Goal: Complete application form

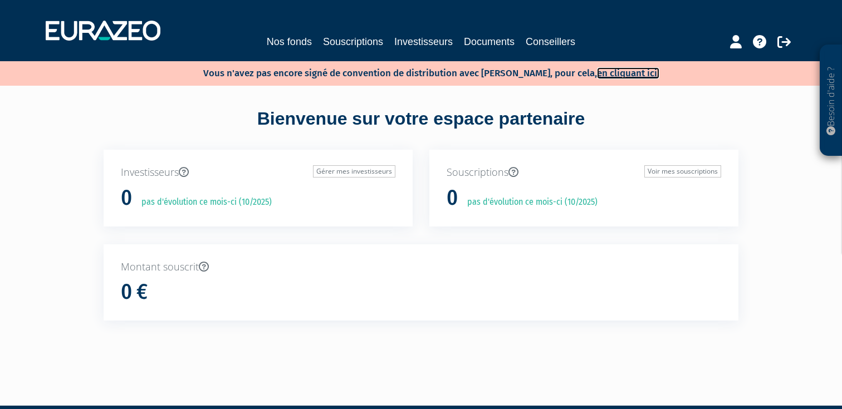
click at [597, 76] on link "en cliquant ici." at bounding box center [628, 73] width 62 height 12
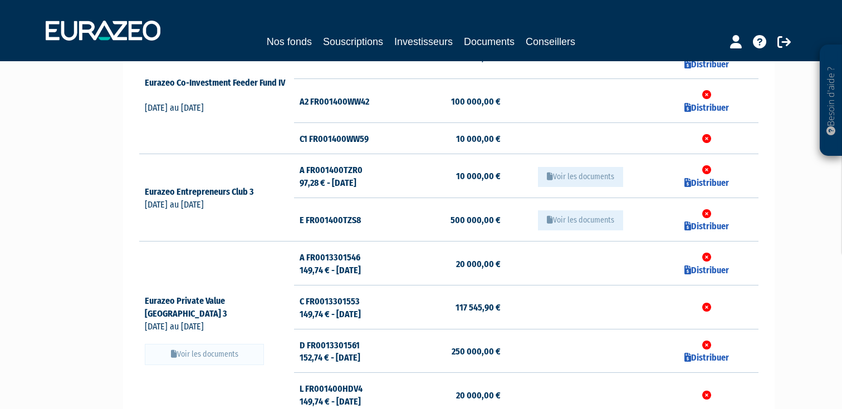
scroll to position [170, 0]
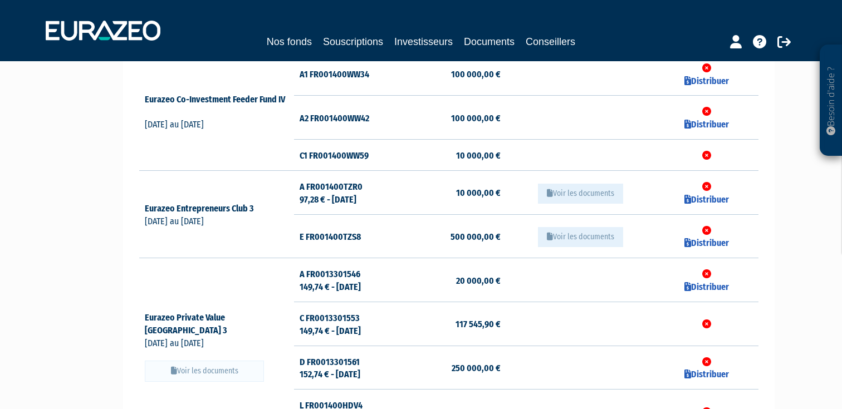
click at [330, 198] on td "A FR001400TZR0 97,28 € - 31/07/2025" at bounding box center [345, 192] width 103 height 44
click at [374, 198] on td "A FR001400TZR0 97,28 € - 31/07/2025" at bounding box center [345, 192] width 103 height 44
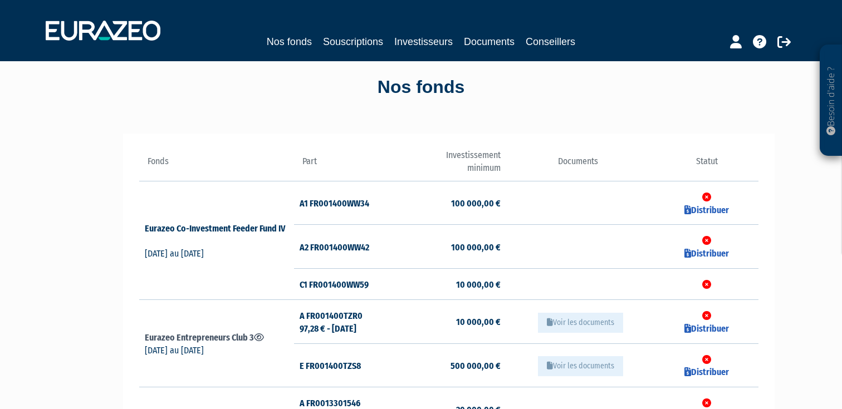
scroll to position [0, 0]
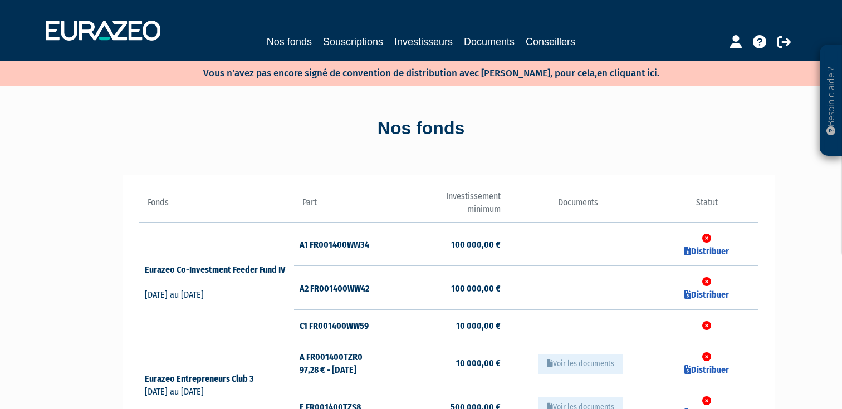
click at [454, 136] on div "Nos fonds" at bounding box center [421, 129] width 635 height 26
click at [472, 136] on div "Nos fonds" at bounding box center [421, 129] width 635 height 26
click at [293, 34] on link "Nos fonds" at bounding box center [289, 42] width 45 height 16
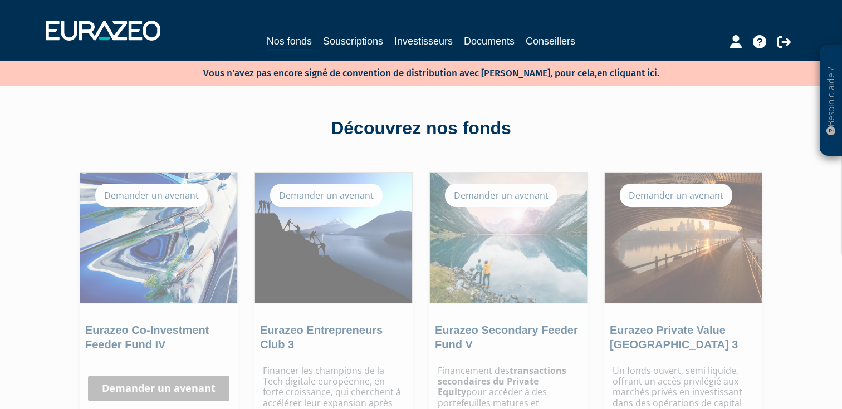
click at [631, 136] on div "Découvrez nos fonds" at bounding box center [421, 129] width 635 height 26
click at [365, 42] on link "Souscriptions" at bounding box center [353, 41] width 60 height 16
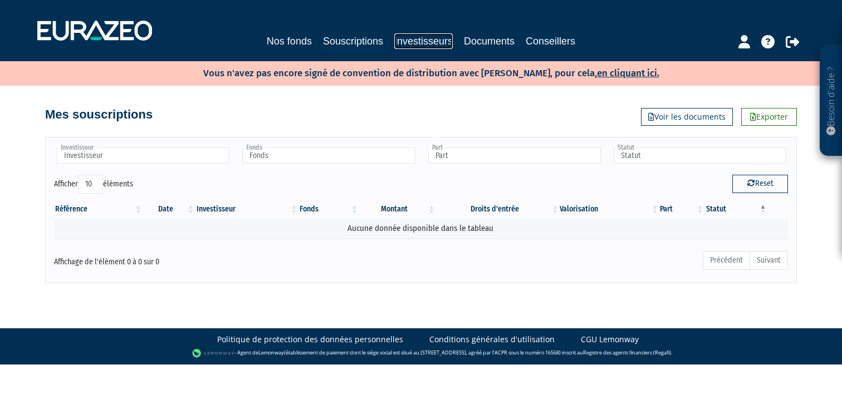
click at [419, 41] on link "Investisseurs" at bounding box center [423, 41] width 58 height 16
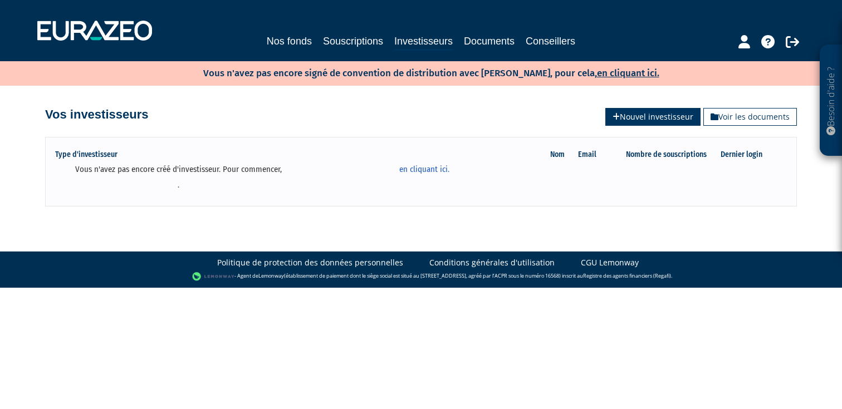
click at [620, 117] on link "Nouvel investisseur" at bounding box center [652, 117] width 95 height 18
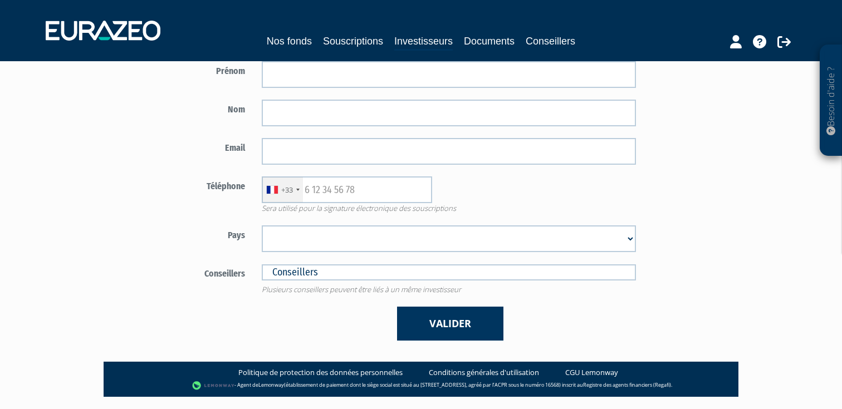
scroll to position [238, 0]
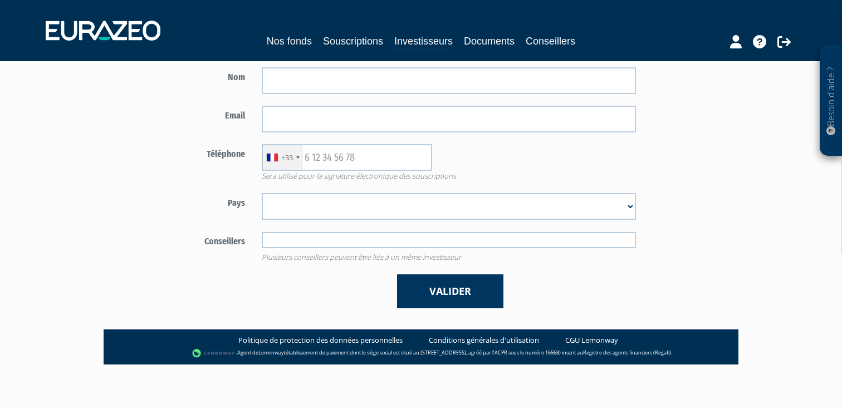
click at [360, 238] on input "text" at bounding box center [449, 240] width 374 height 16
click at [176, 215] on div "Pays [GEOGRAPHIC_DATA] [GEOGRAPHIC_DATA] [GEOGRAPHIC_DATA] [GEOGRAPHIC_DATA] [G…" at bounding box center [383, 206] width 521 height 27
type input "Conseillers"
click at [290, 237] on input "text" at bounding box center [449, 240] width 374 height 16
click at [216, 233] on label "Conseillers" at bounding box center [188, 240] width 130 height 17
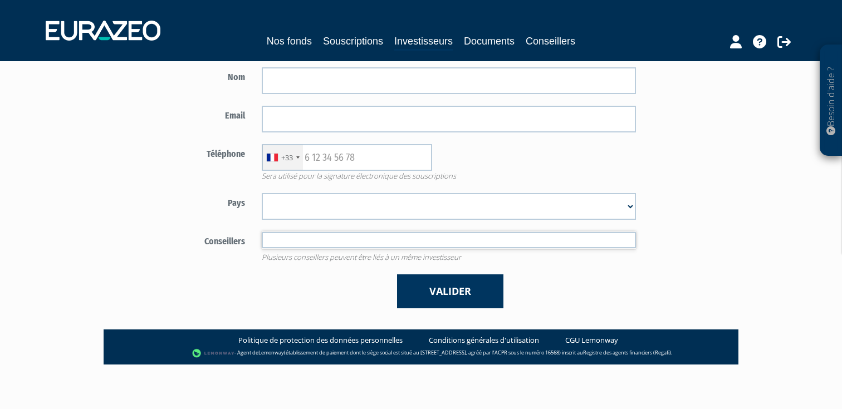
type input "Conseillers"
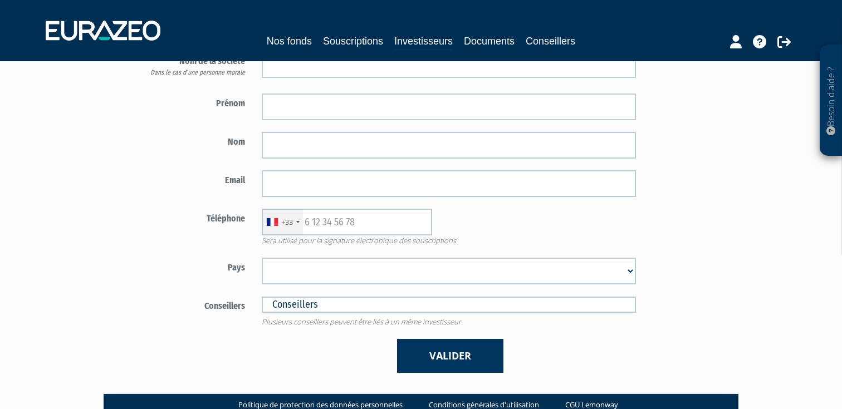
scroll to position [164, 0]
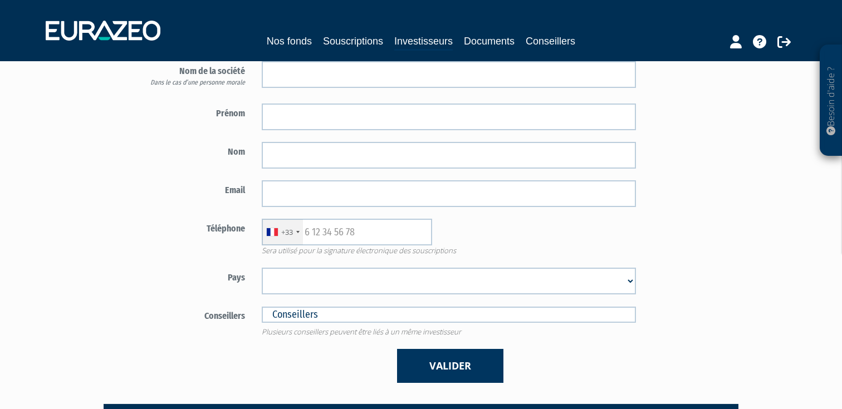
click at [302, 286] on select "[GEOGRAPHIC_DATA] [GEOGRAPHIC_DATA] [GEOGRAPHIC_DATA] [GEOGRAPHIC_DATA] [GEOGRA…" at bounding box center [449, 281] width 374 height 27
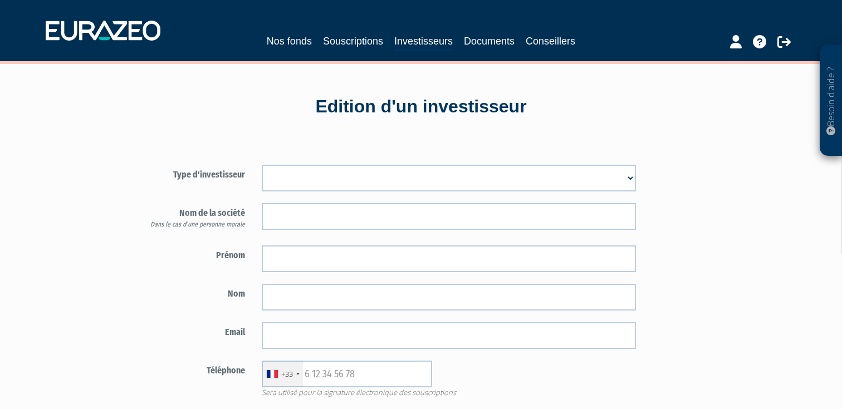
scroll to position [0, 0]
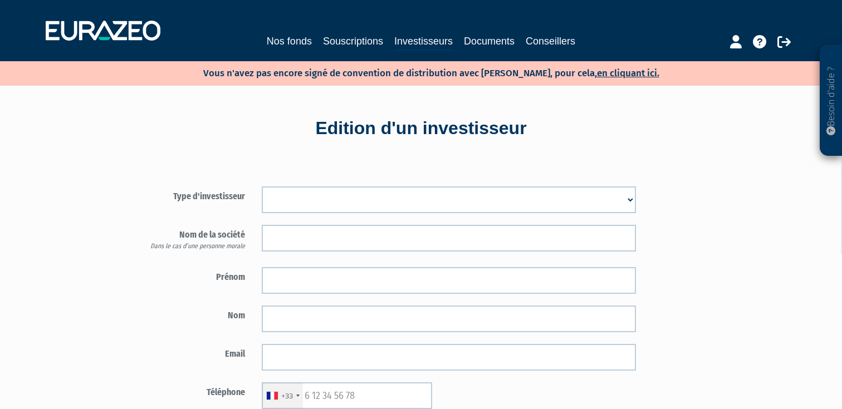
click at [288, 207] on select "Mr [PERSON_NAME] Société" at bounding box center [449, 200] width 374 height 27
select select "1"
click at [262, 187] on select "Mr [PERSON_NAME] Société" at bounding box center [449, 200] width 374 height 27
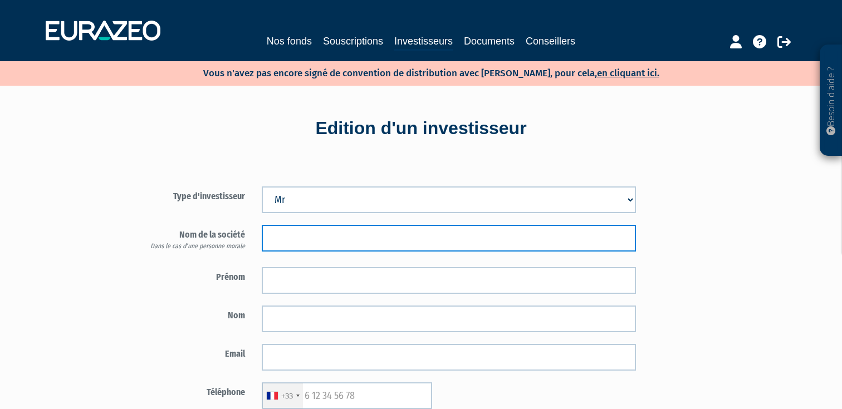
click at [290, 237] on input "text" at bounding box center [449, 238] width 374 height 27
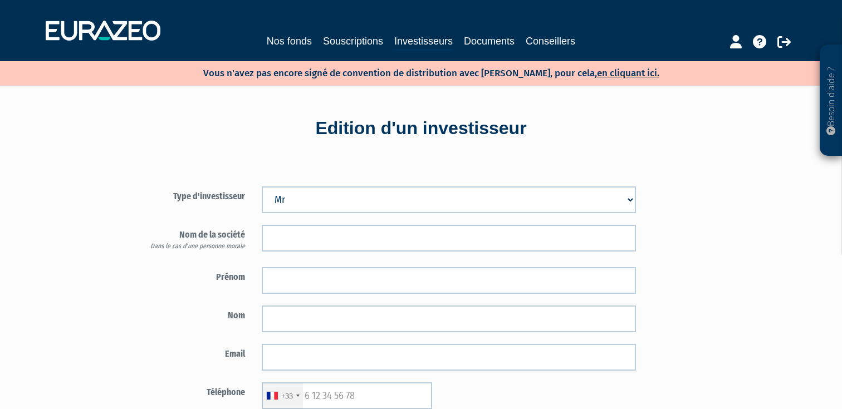
click at [208, 259] on form "Type d'investisseur Mr [PERSON_NAME] Société" at bounding box center [383, 367] width 521 height 360
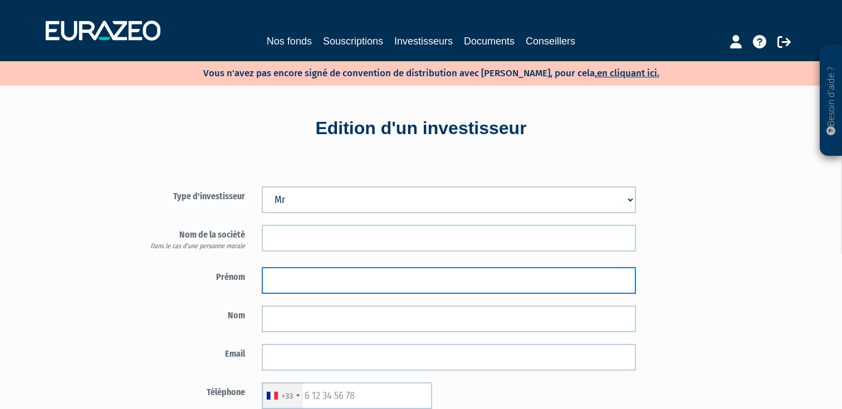
click at [295, 270] on input "text" at bounding box center [449, 280] width 374 height 27
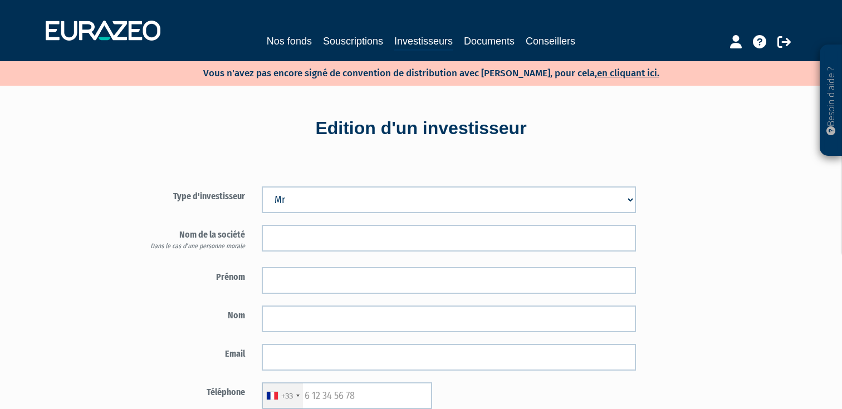
click at [161, 266] on form "Type d'investisseur Mr [PERSON_NAME] Société" at bounding box center [383, 367] width 521 height 360
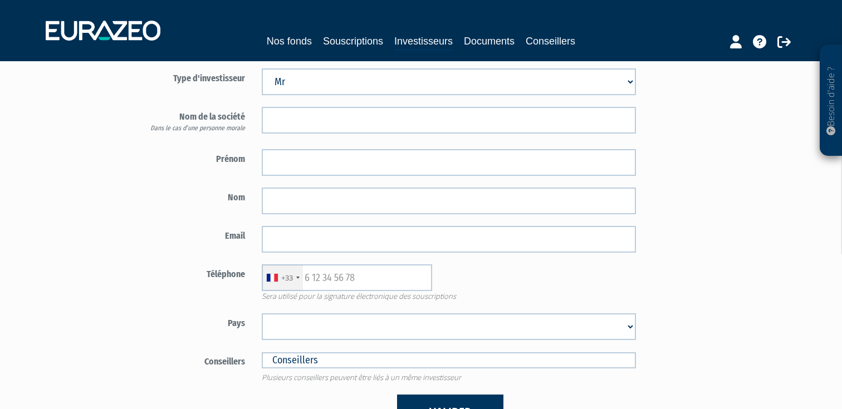
scroll to position [100, 0]
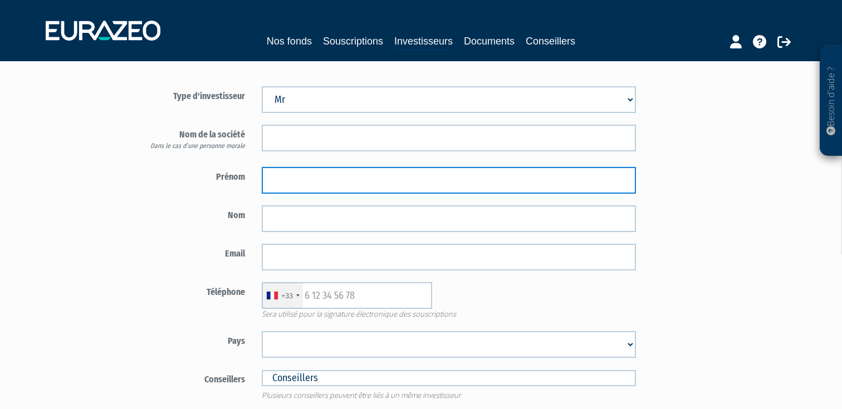
click at [267, 187] on input "text" at bounding box center [449, 180] width 374 height 27
type input "T"
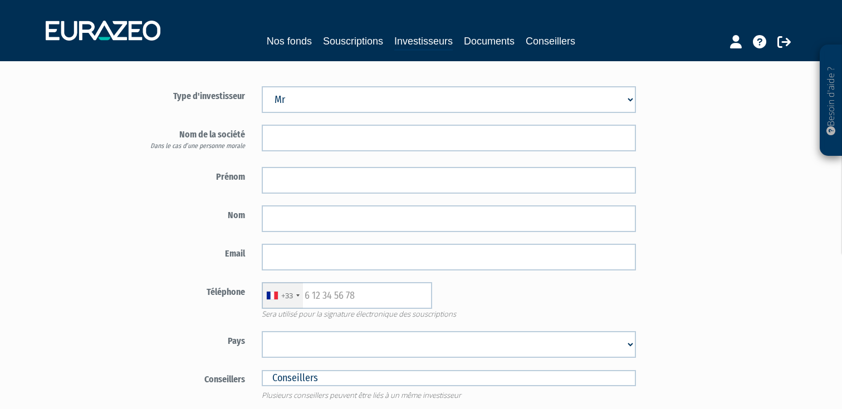
click at [204, 221] on label "Nom" at bounding box center [188, 213] width 130 height 17
